Goal: Transaction & Acquisition: Book appointment/travel/reservation

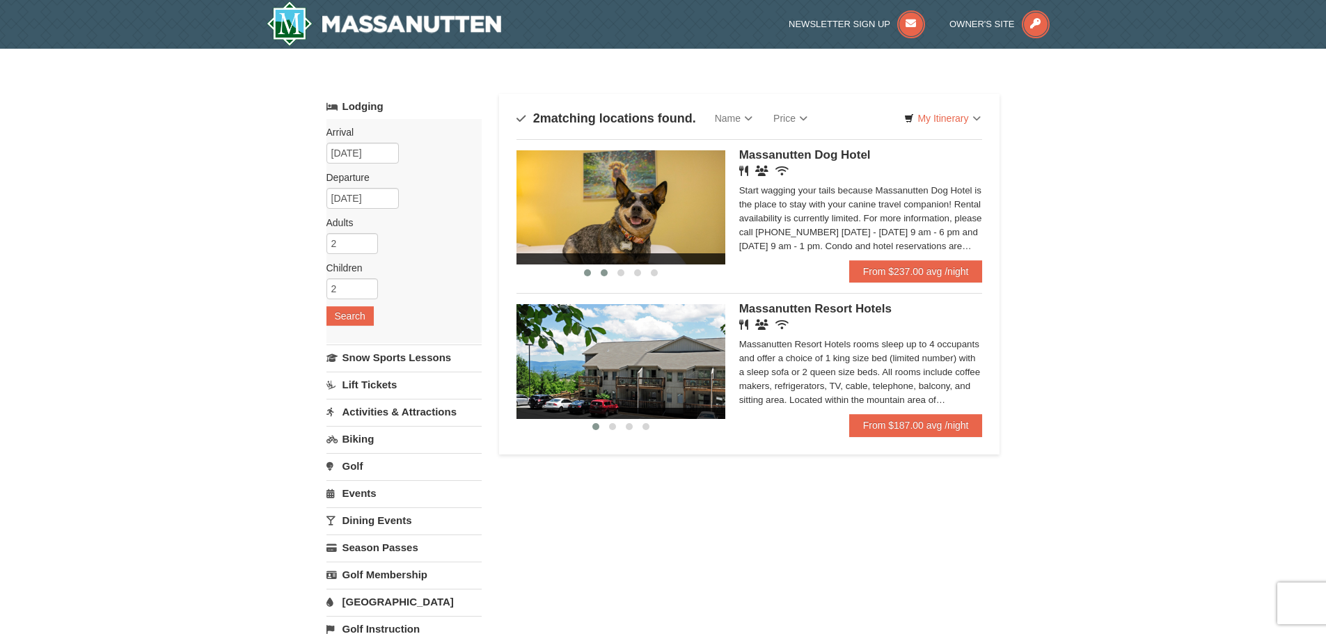
click at [606, 274] on span at bounding box center [604, 272] width 7 height 7
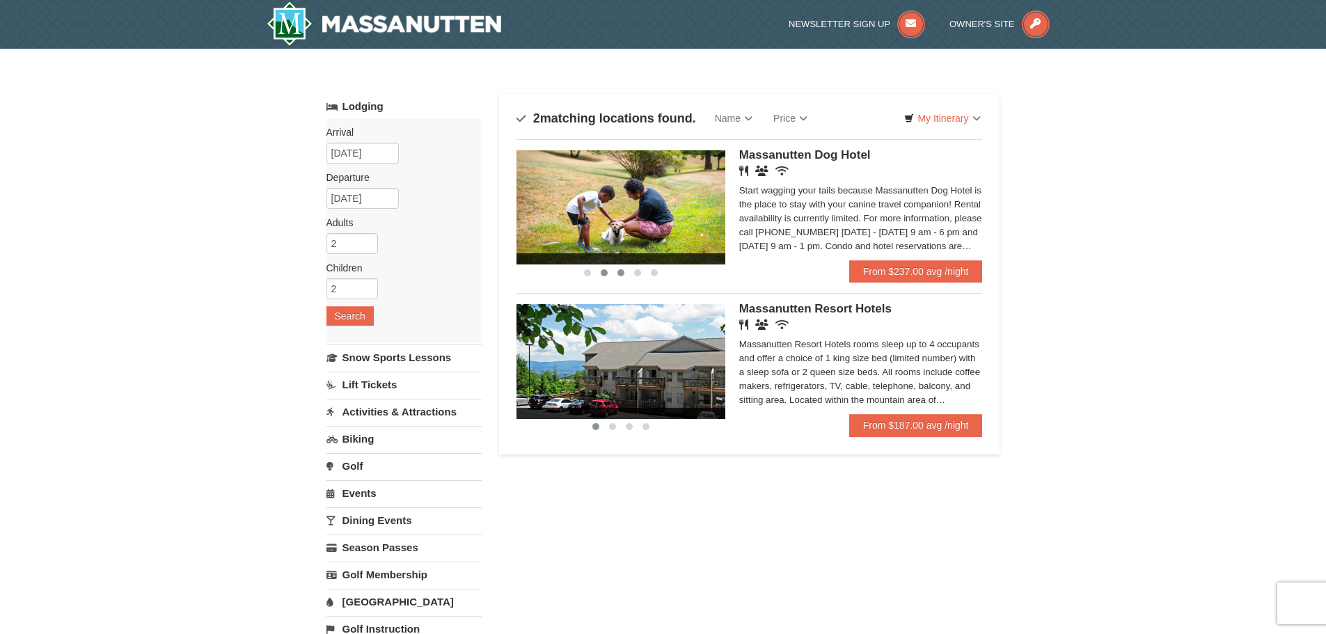
click at [619, 274] on span at bounding box center [621, 272] width 7 height 7
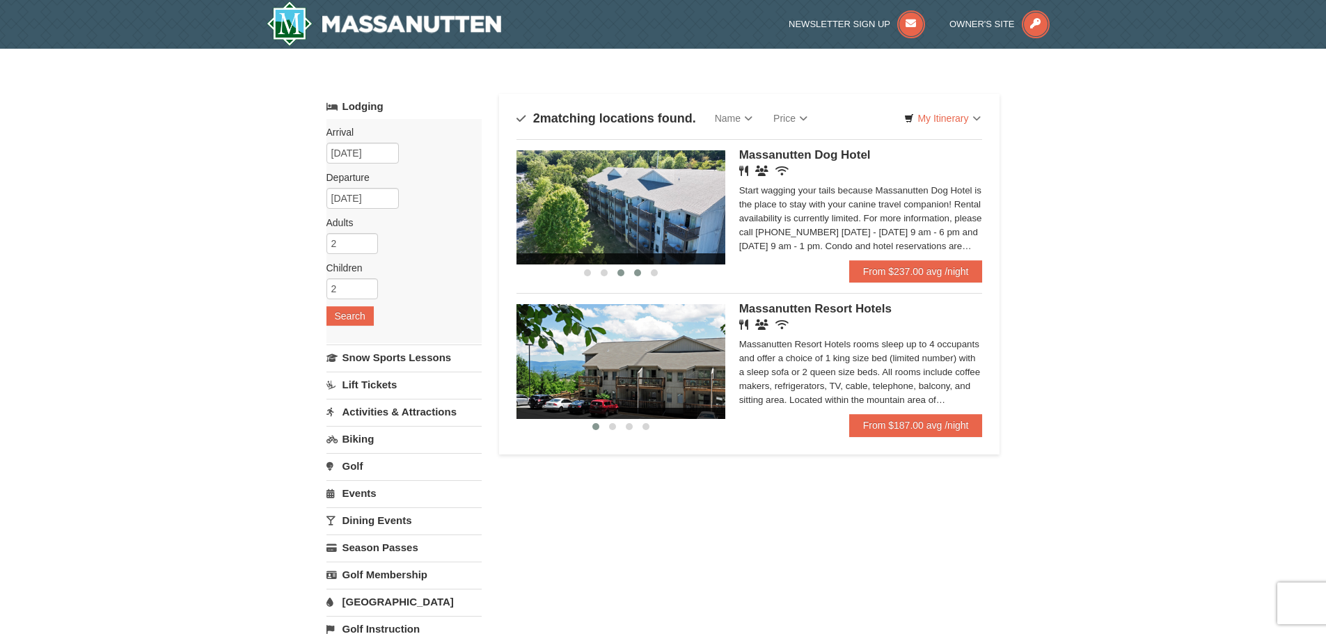
click at [636, 272] on span at bounding box center [637, 272] width 7 height 7
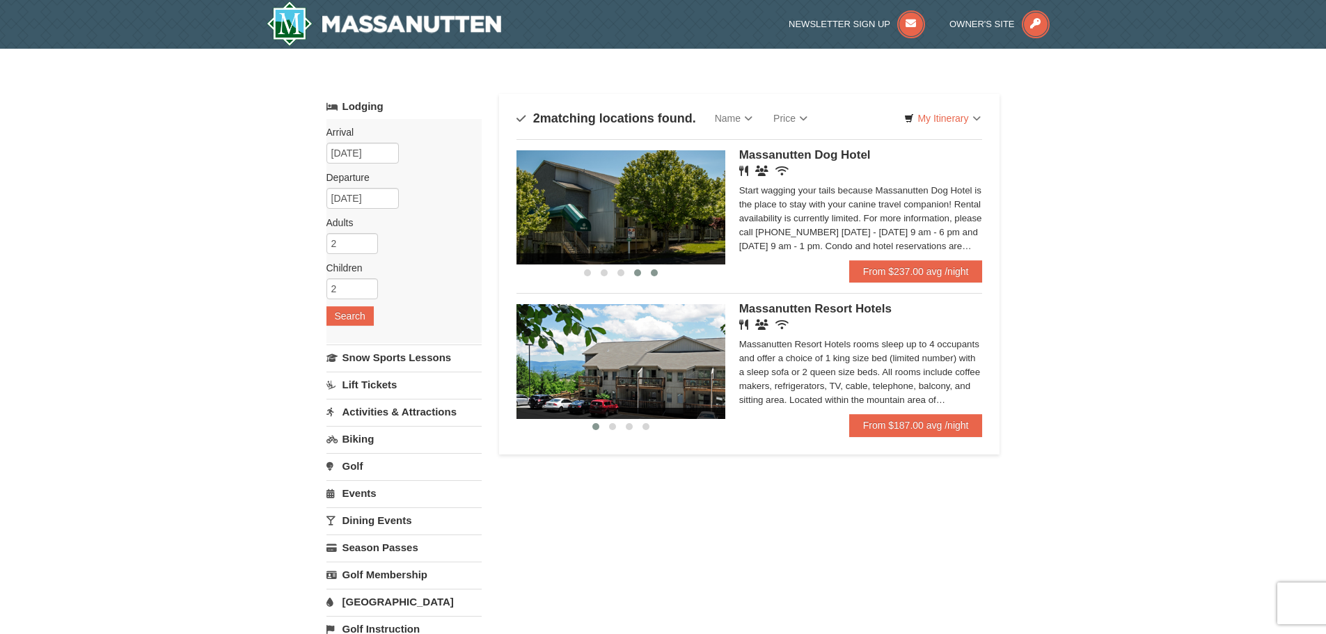
click at [654, 272] on span at bounding box center [654, 272] width 7 height 7
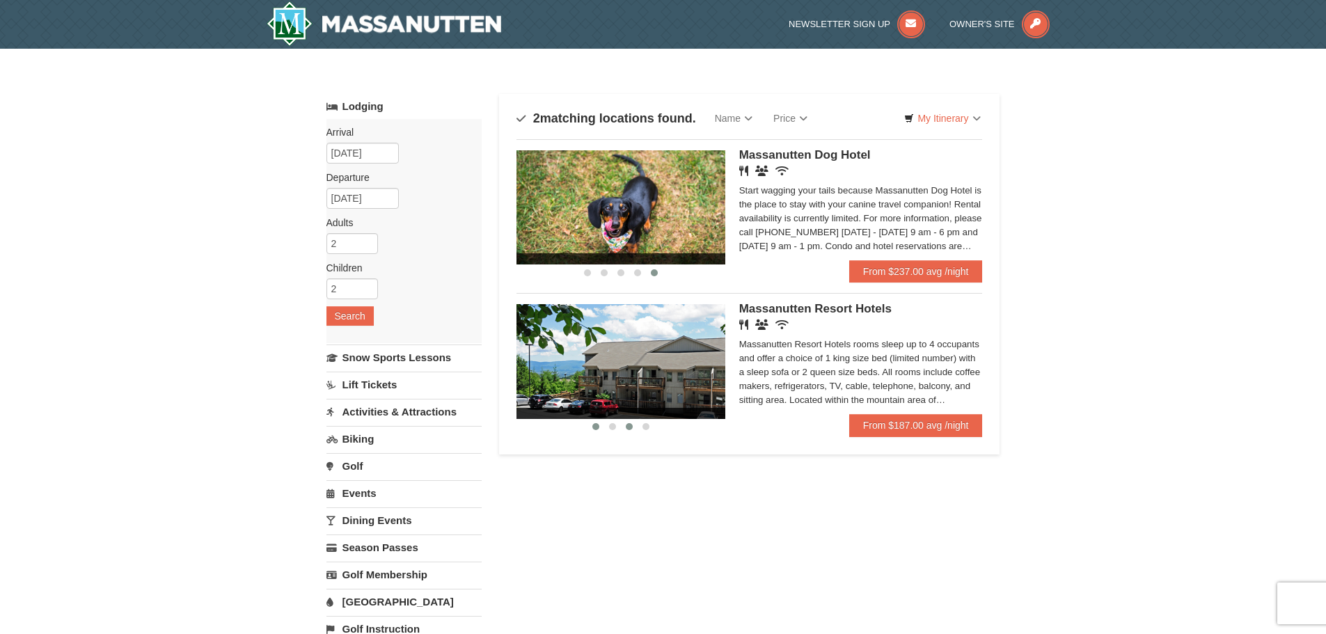
click at [615, 430] on span at bounding box center [612, 426] width 7 height 7
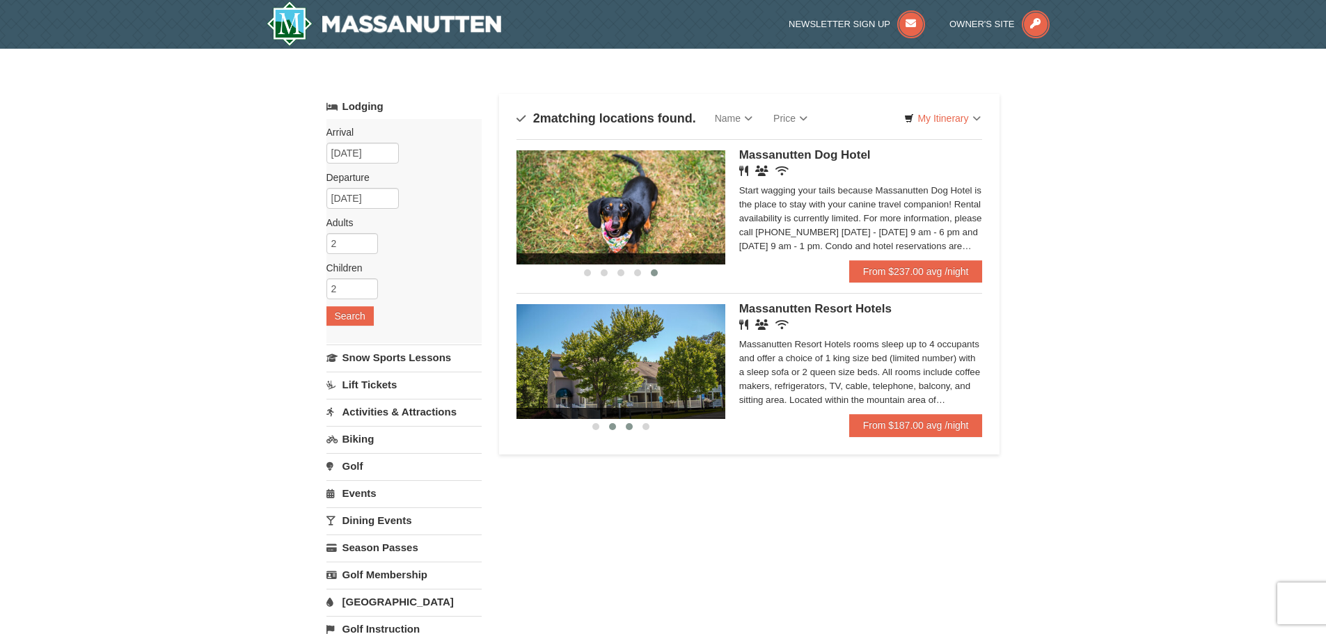
click at [630, 430] on span at bounding box center [629, 426] width 7 height 7
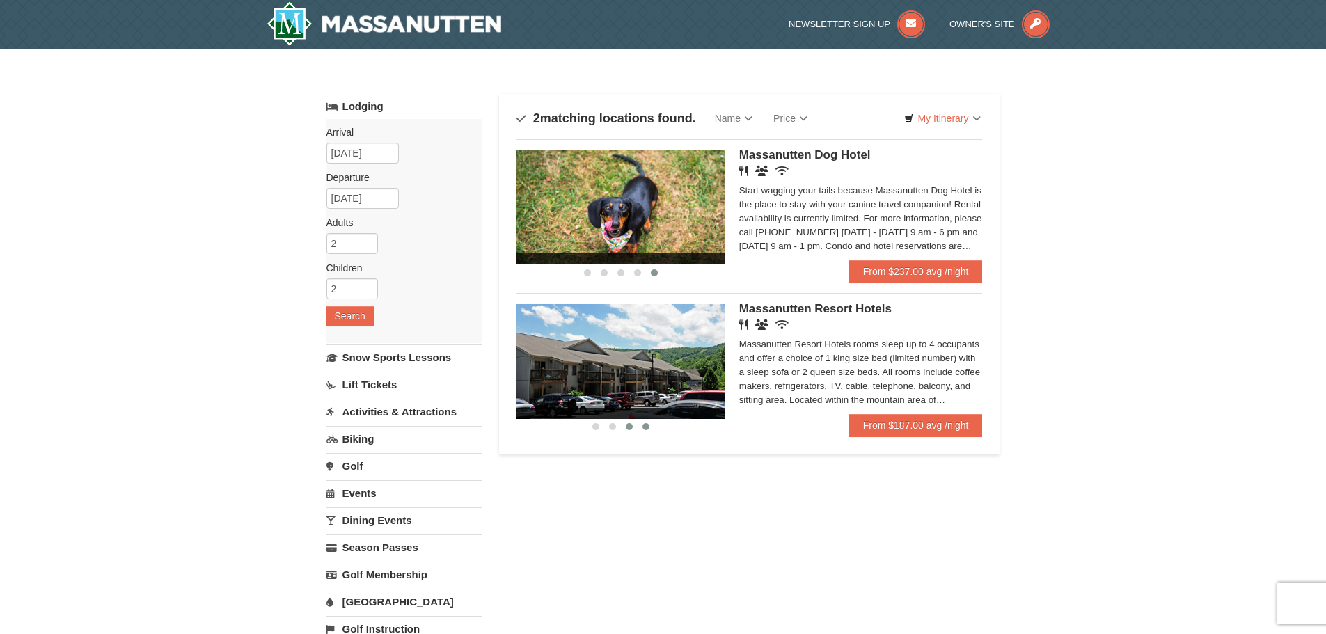
click at [650, 430] on button at bounding box center [646, 427] width 17 height 14
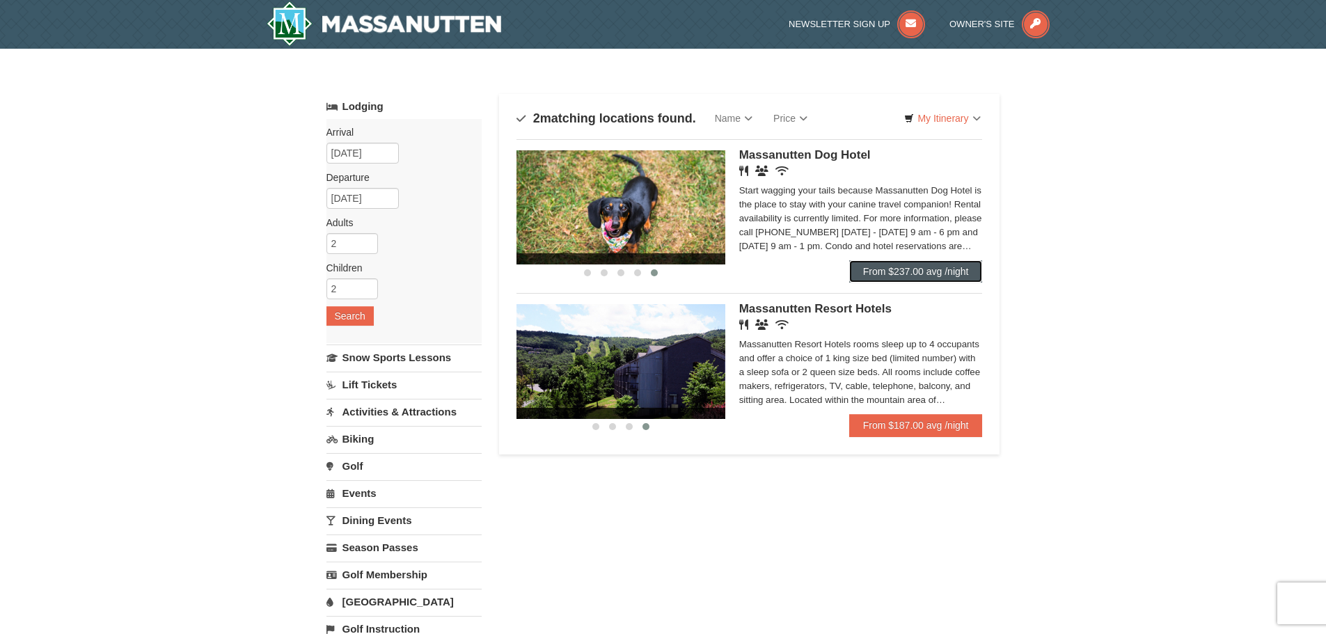
click at [926, 269] on link "From $237.00 avg /night" at bounding box center [916, 271] width 134 height 22
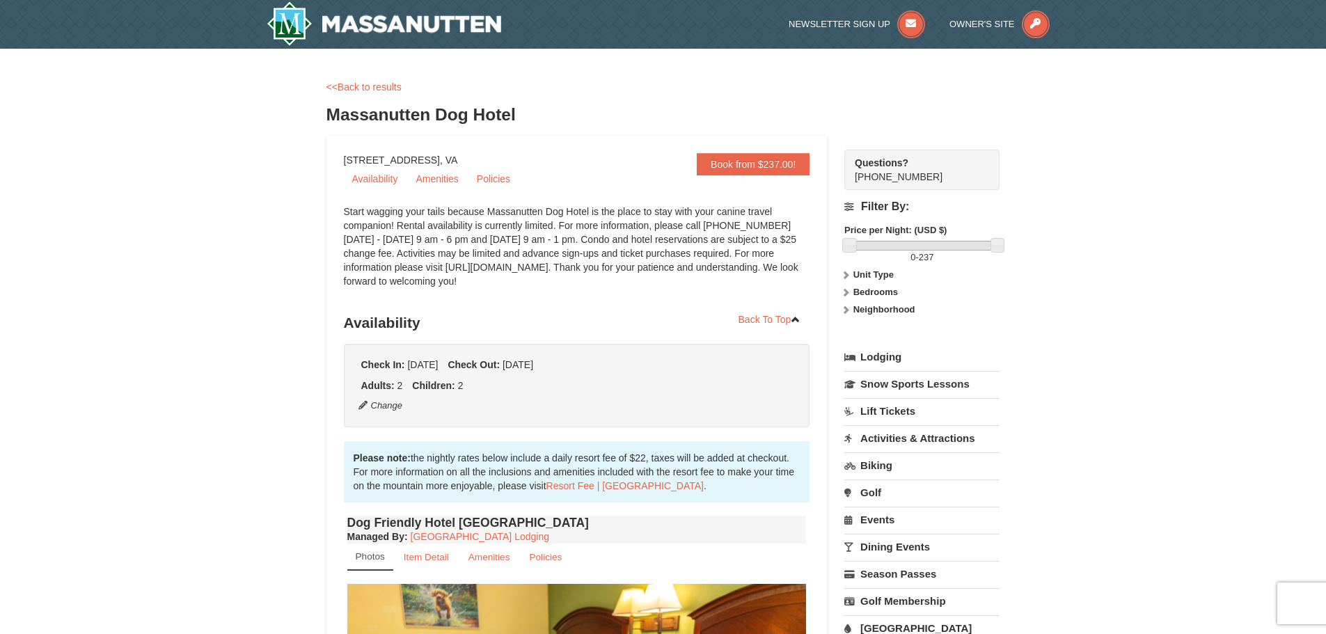
scroll to position [70, 0]
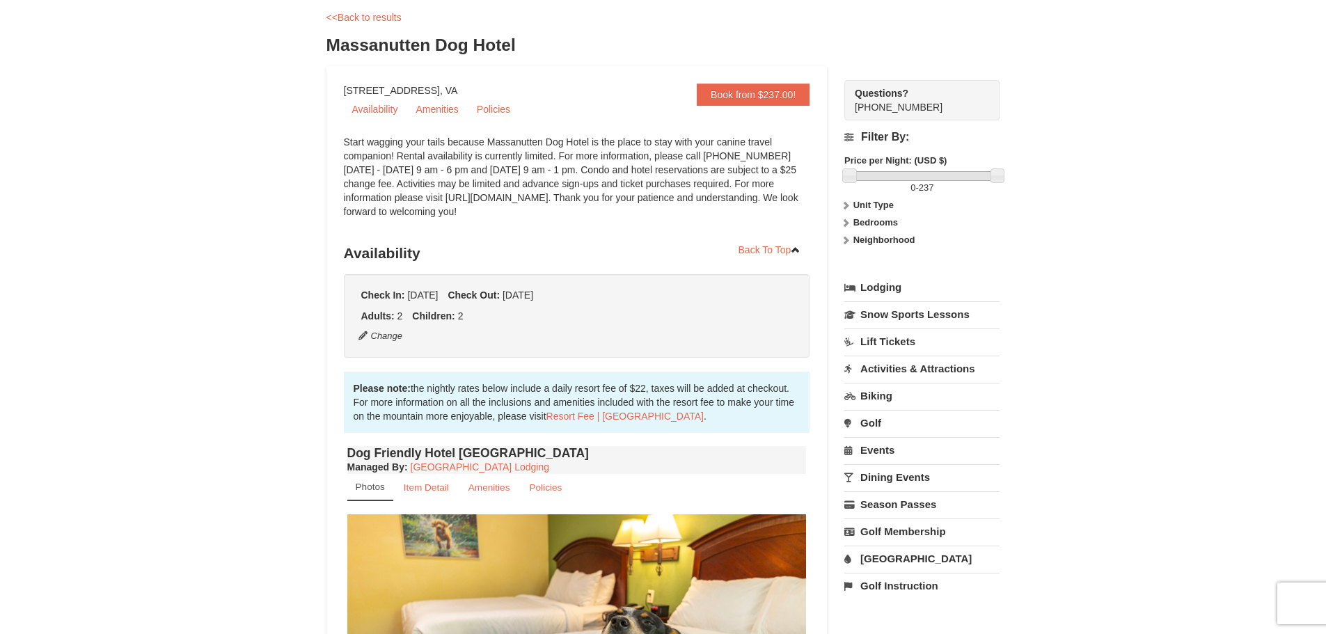
click at [913, 288] on link "Lodging" at bounding box center [921, 287] width 155 height 25
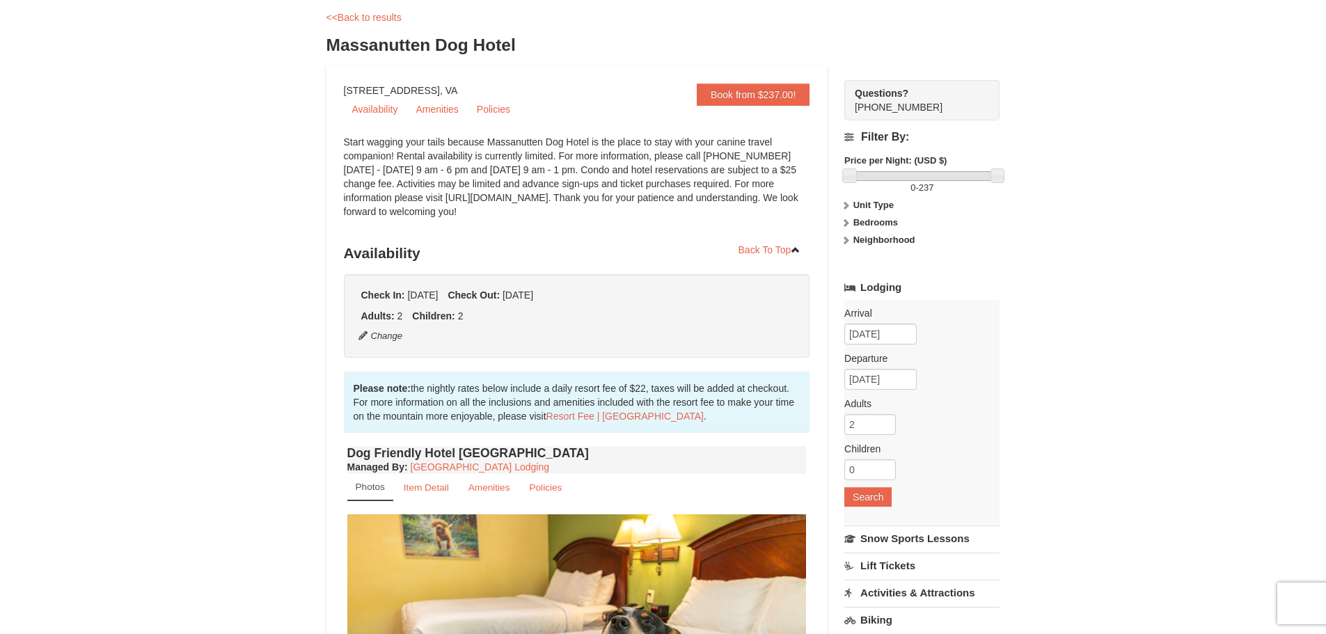
scroll to position [209, 0]
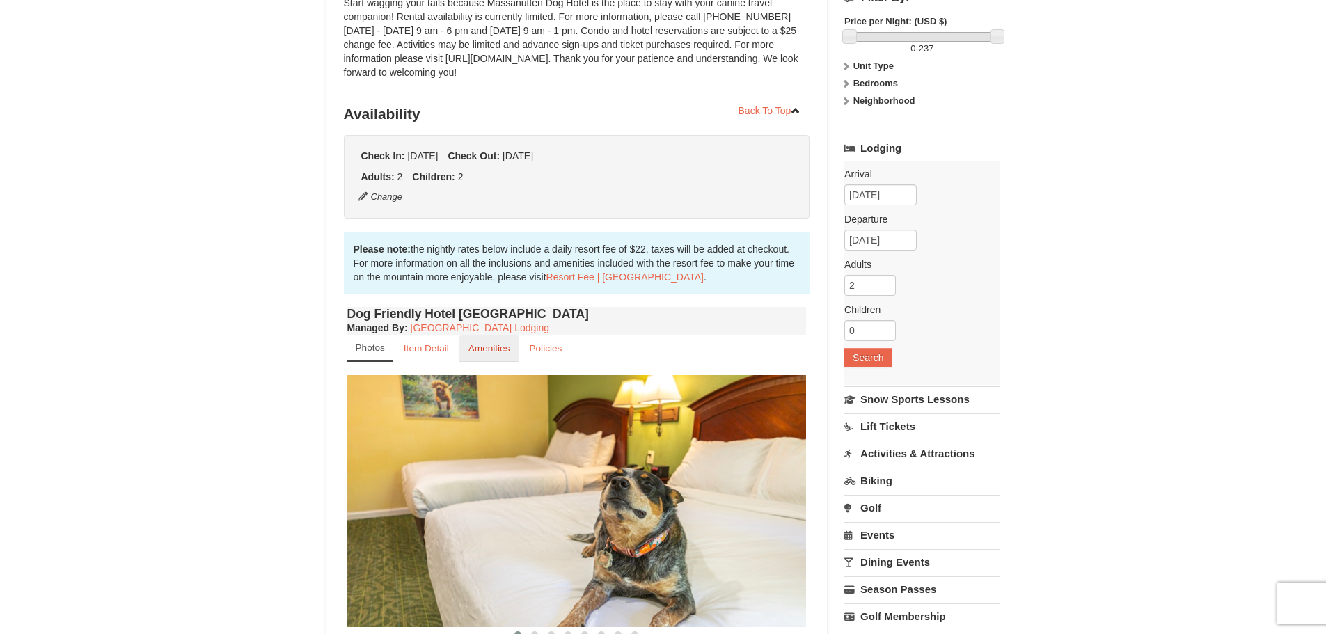
click at [502, 354] on small "Amenities" at bounding box center [490, 348] width 42 height 10
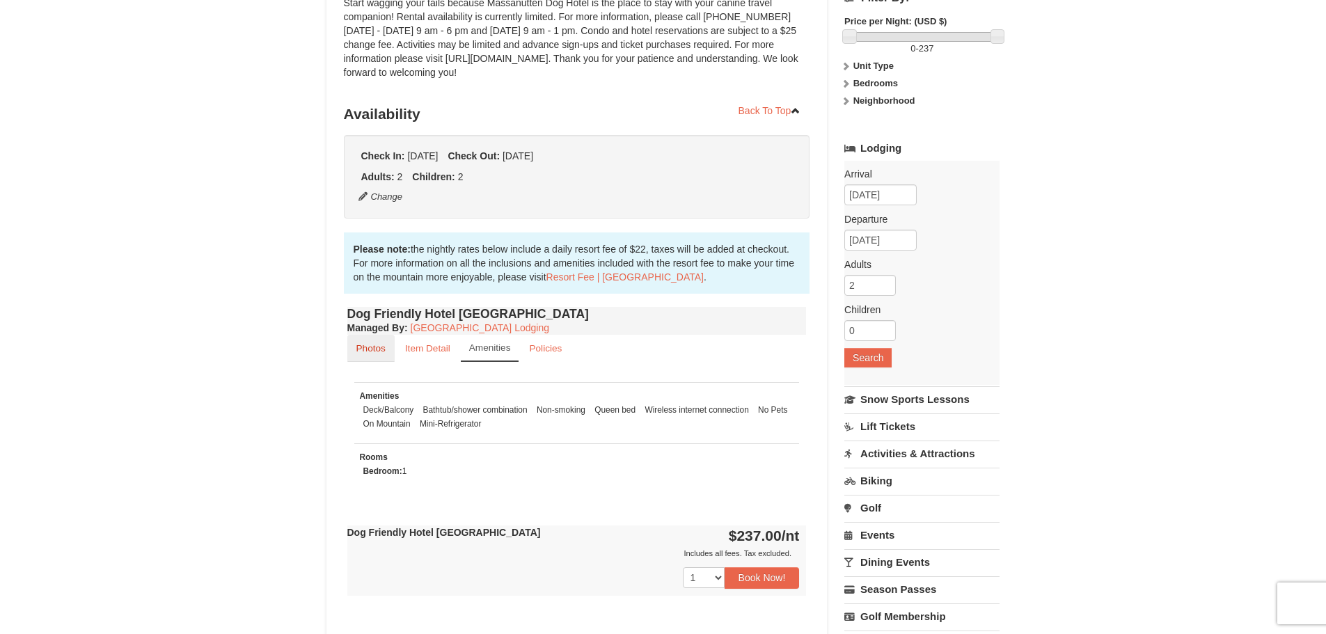
click at [395, 362] on link "Photos" at bounding box center [370, 348] width 47 height 27
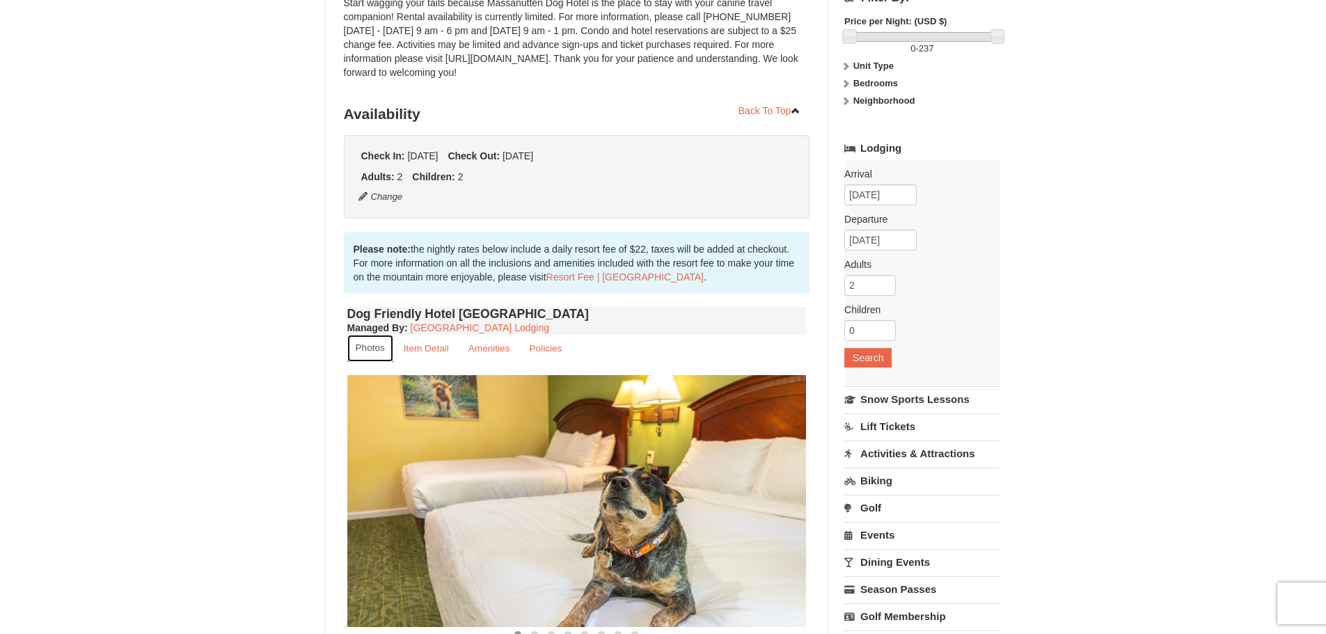
scroll to position [0, 0]
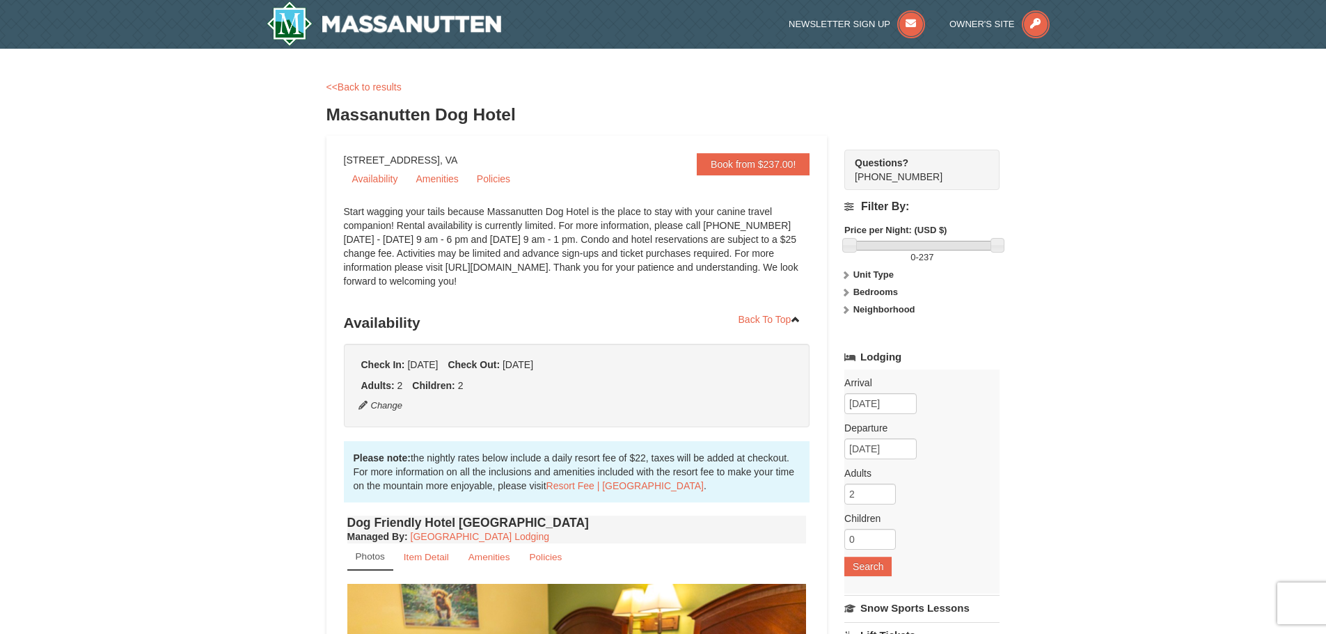
click at [367, 93] on div "<<Back to results" at bounding box center [664, 87] width 674 height 14
click at [366, 90] on link "<<Back to results" at bounding box center [364, 86] width 75 height 11
